Goal: Information Seeking & Learning: Find specific fact

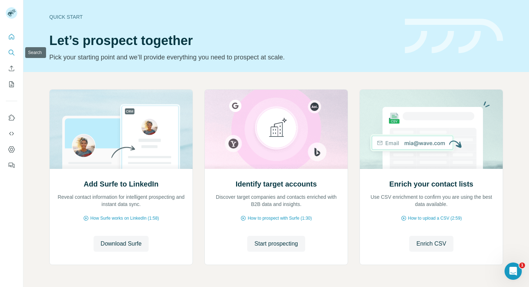
click at [12, 49] on button "Search" at bounding box center [12, 52] width 12 height 13
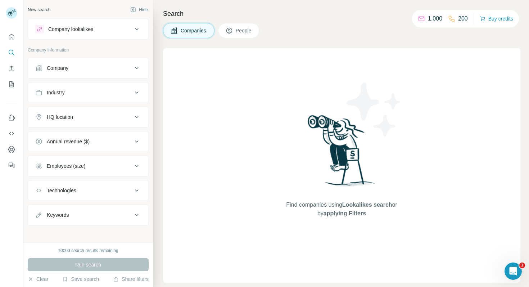
click at [100, 32] on div "Company lookalikes" at bounding box center [83, 29] width 97 height 9
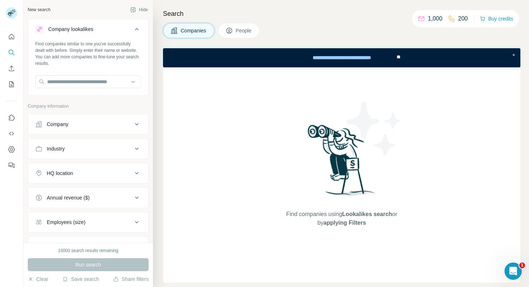
click at [100, 32] on div "Company lookalikes" at bounding box center [83, 29] width 97 height 9
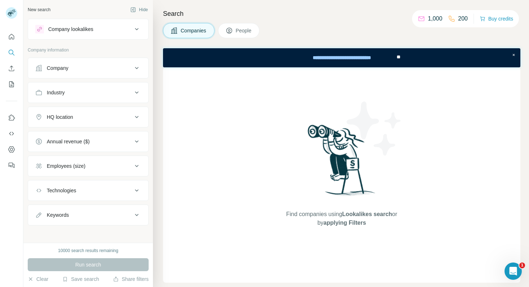
click at [85, 70] on div "Company" at bounding box center [83, 67] width 97 height 7
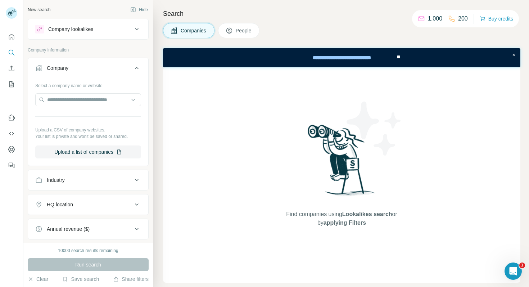
click at [85, 70] on div "Company" at bounding box center [83, 67] width 97 height 7
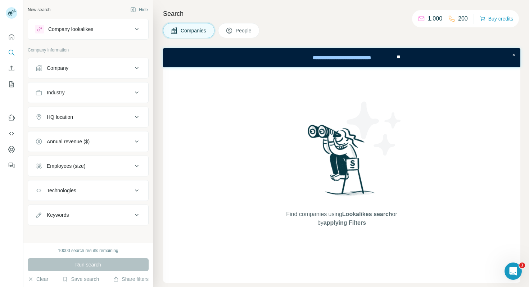
click at [138, 26] on icon at bounding box center [137, 29] width 9 height 9
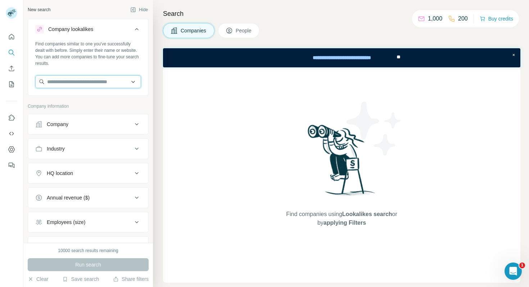
click at [89, 84] on input "text" at bounding box center [88, 81] width 106 height 13
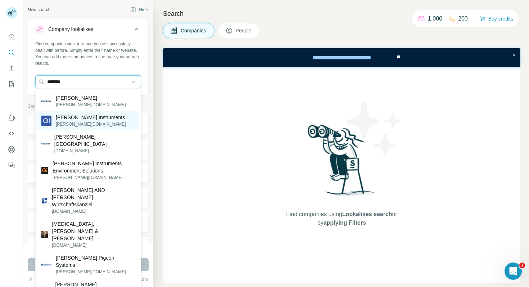
type input "*******"
click at [98, 118] on p "[PERSON_NAME] Instruments" at bounding box center [91, 117] width 70 height 7
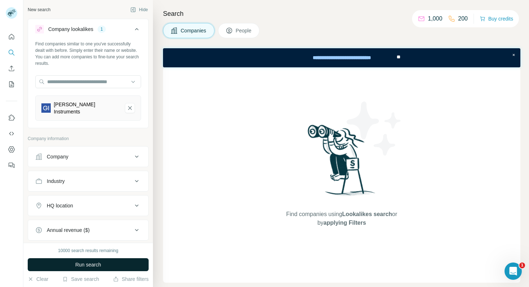
click at [86, 262] on span "Run search" at bounding box center [88, 264] width 26 height 7
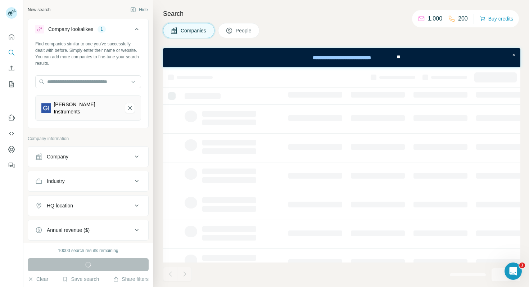
click at [245, 31] on span "People" at bounding box center [244, 30] width 17 height 7
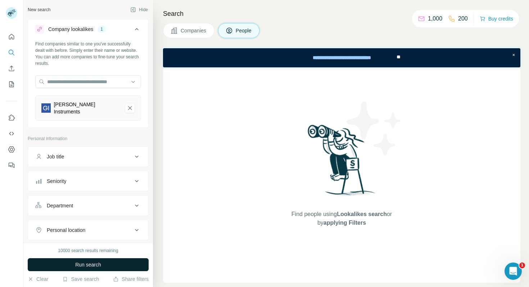
click at [119, 148] on button "Job title" at bounding box center [88, 156] width 120 height 17
click at [119, 148] on button "Job title" at bounding box center [88, 158] width 120 height 20
click at [102, 265] on button "Run search" at bounding box center [88, 264] width 121 height 13
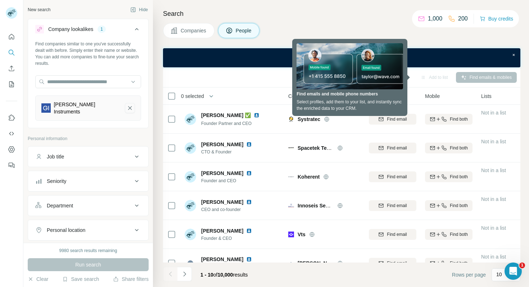
click at [128, 104] on icon "Gantner Instruments-remove-button" at bounding box center [130, 107] width 6 height 7
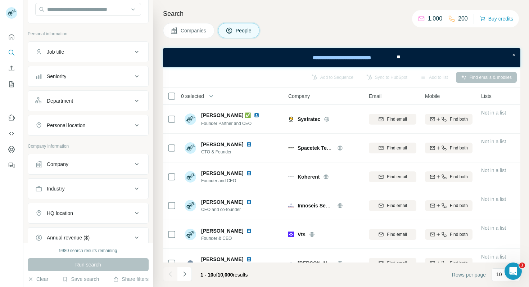
scroll to position [76, 0]
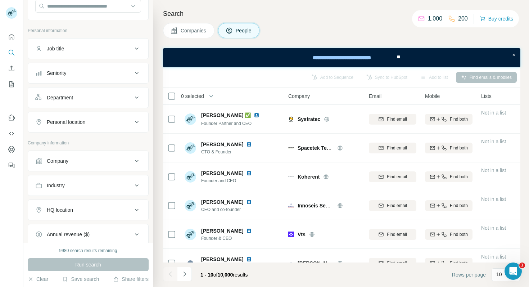
click at [88, 165] on button "Company" at bounding box center [88, 160] width 120 height 17
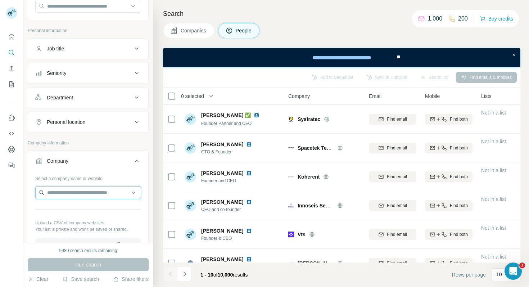
click at [81, 194] on input "text" at bounding box center [88, 192] width 106 height 13
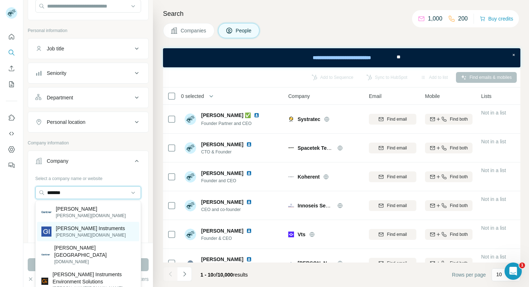
type input "*******"
click at [86, 232] on p "[PERSON_NAME][DOMAIN_NAME]" at bounding box center [91, 235] width 70 height 6
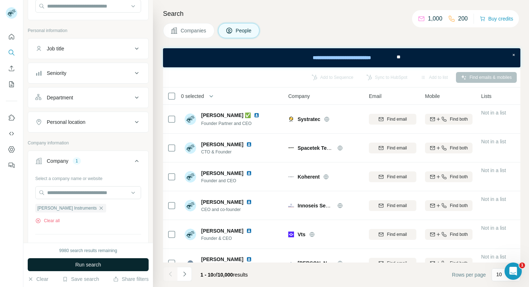
click at [91, 263] on span "Run search" at bounding box center [88, 264] width 26 height 7
